Goal: Transaction & Acquisition: Purchase product/service

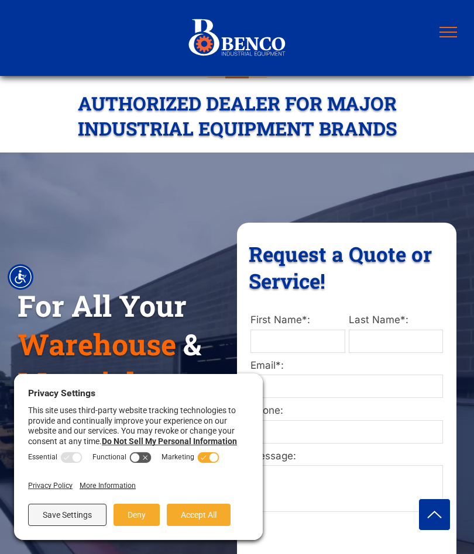
click at [462, 36] on button "menu" at bounding box center [448, 32] width 30 height 30
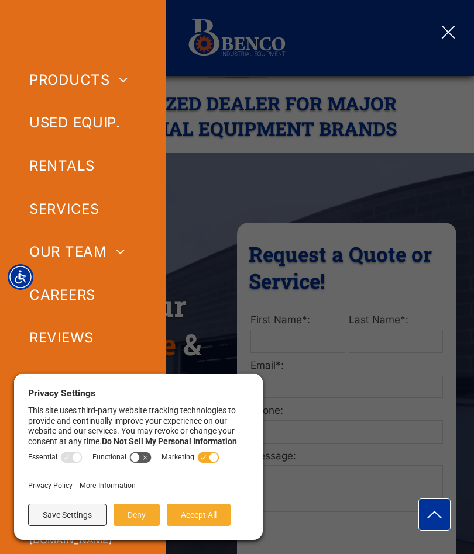
click at [94, 126] on span "USED EQUIP." at bounding box center [74, 123] width 91 height 29
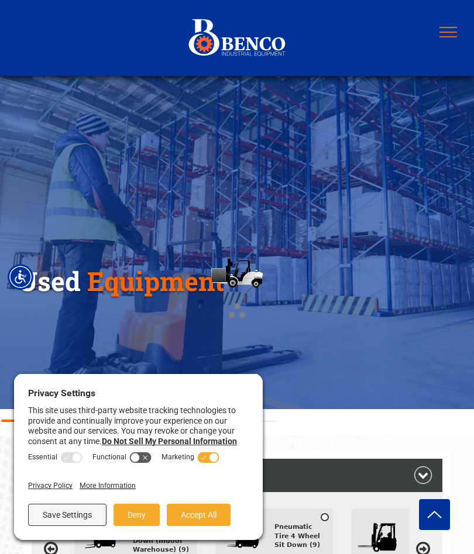
click at [218, 509] on button "Accept All" at bounding box center [199, 515] width 64 height 22
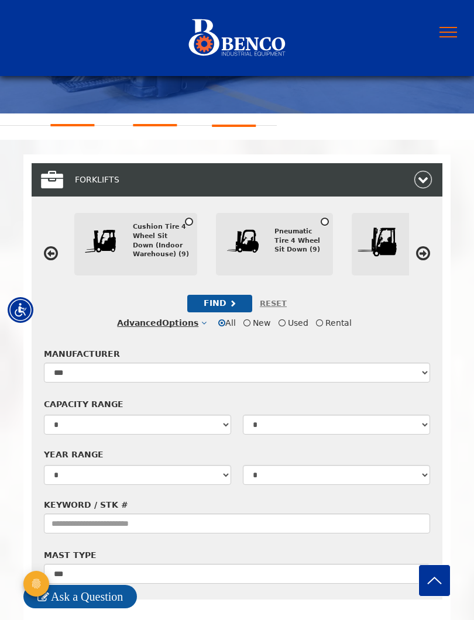
scroll to position [296, 0]
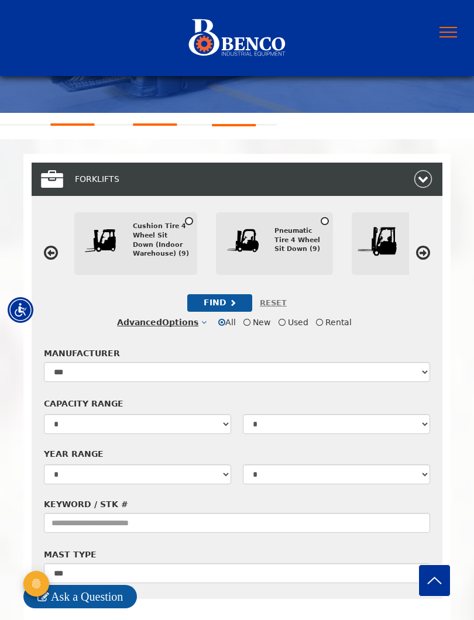
click at [317, 189] on div "FORKLIFTS" at bounding box center [244, 179] width 339 height 25
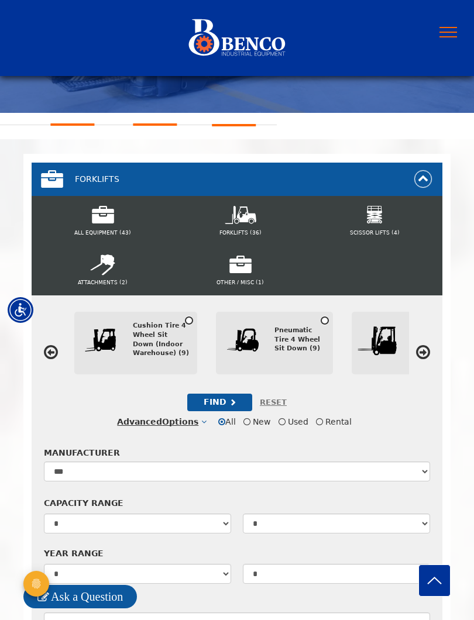
click at [296, 343] on div "Pneumatic Tire 4 Wheel Sit Down (9)" at bounding box center [299, 339] width 50 height 27
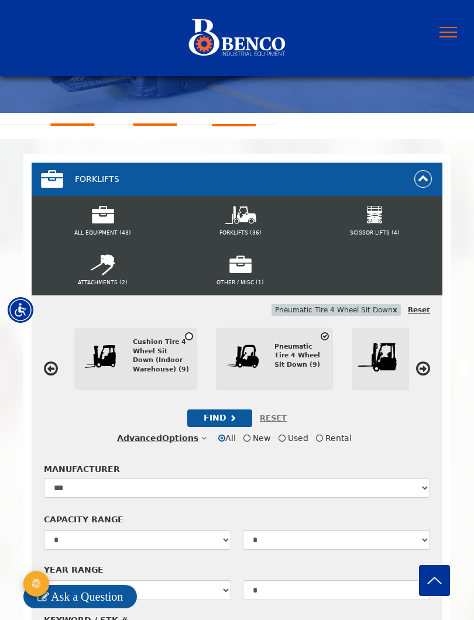
click at [255, 224] on div "FORKLIFTS (36)" at bounding box center [240, 221] width 133 height 50
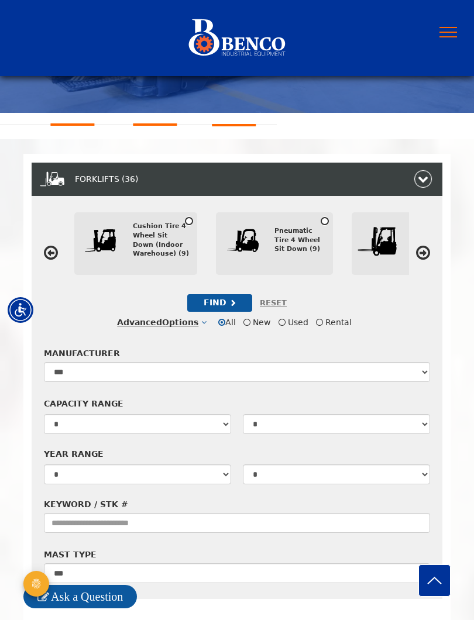
click at [326, 224] on icon at bounding box center [324, 220] width 8 height 9
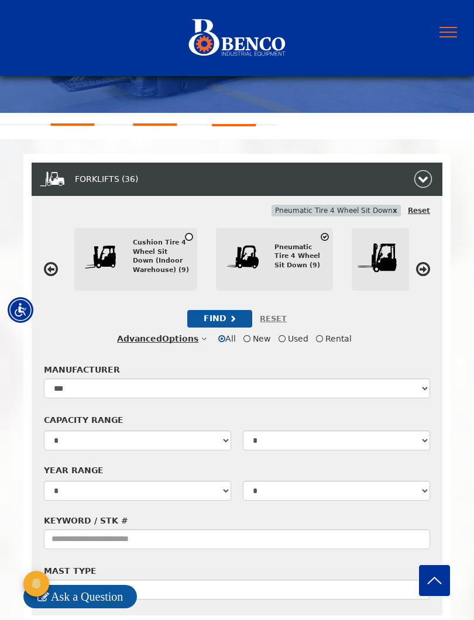
click at [233, 321] on div "FIND" at bounding box center [219, 319] width 65 height 18
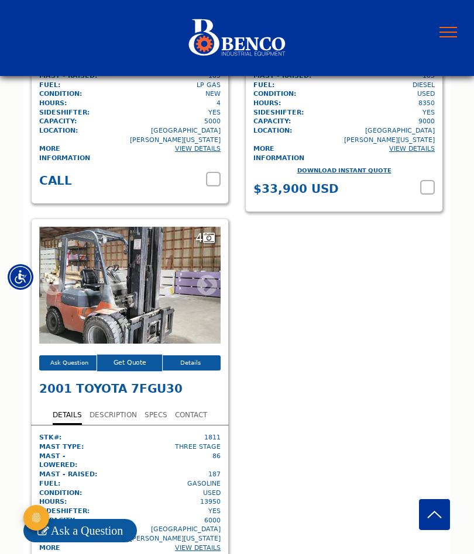
scroll to position [2494, 0]
